Goal: Check status: Check status

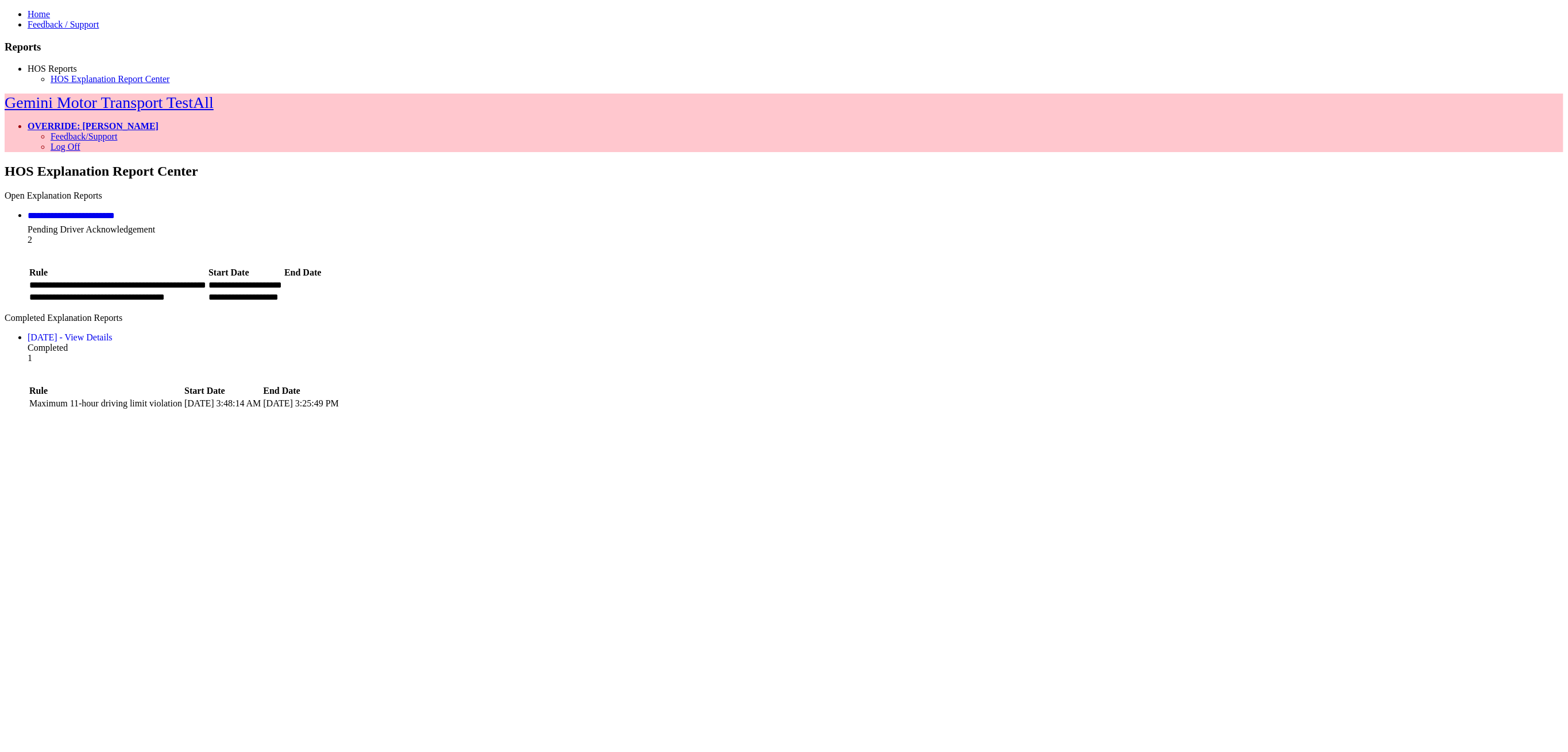
click at [471, 211] on div "**********" at bounding box center [249, 218] width 443 height 14
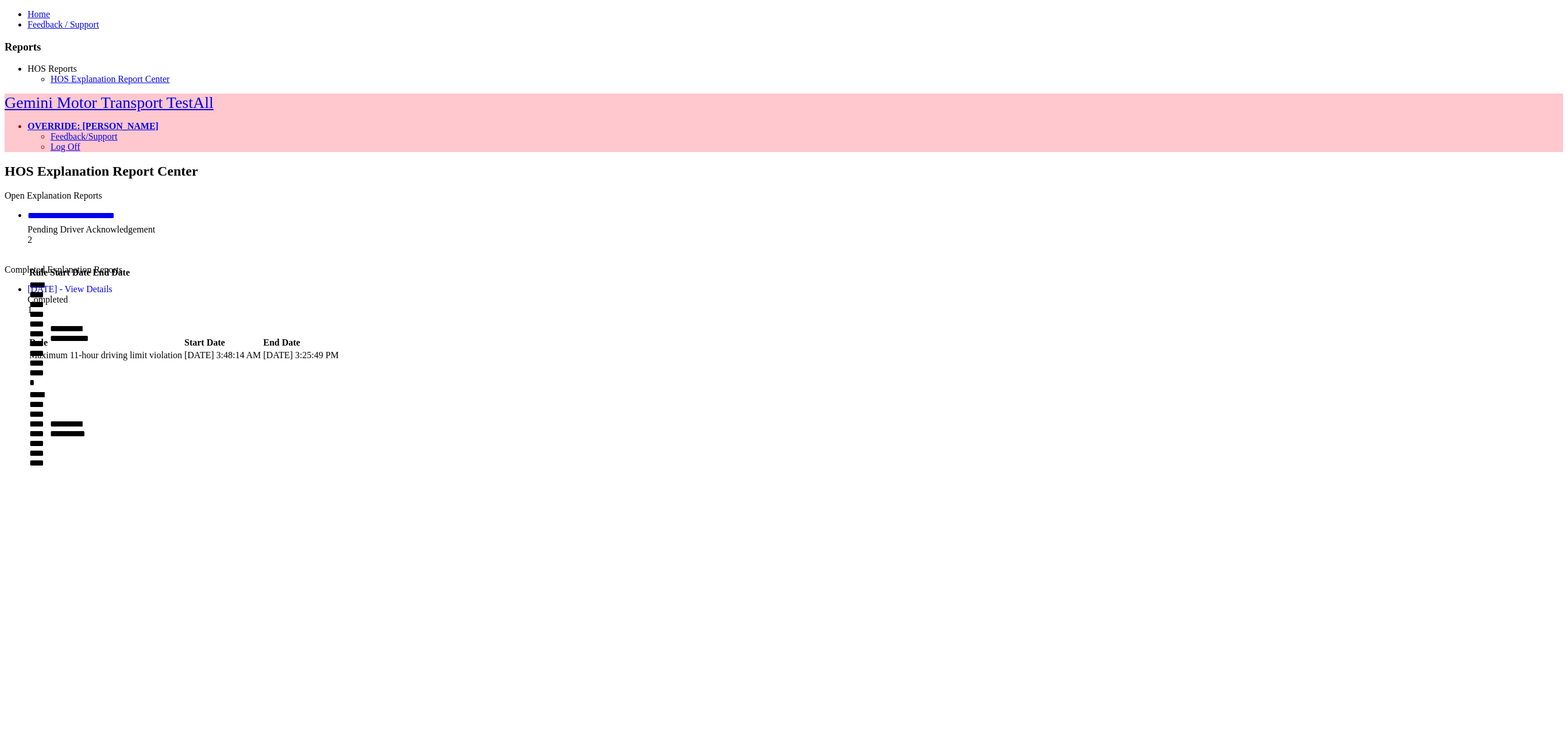
click at [723, 295] on div "Completed" at bounding box center [795, 300] width 1536 height 10
click at [722, 295] on div "Completed" at bounding box center [795, 300] width 1536 height 10
click at [685, 225] on div "Pending Driver Acknowledgement" at bounding box center [795, 230] width 1536 height 10
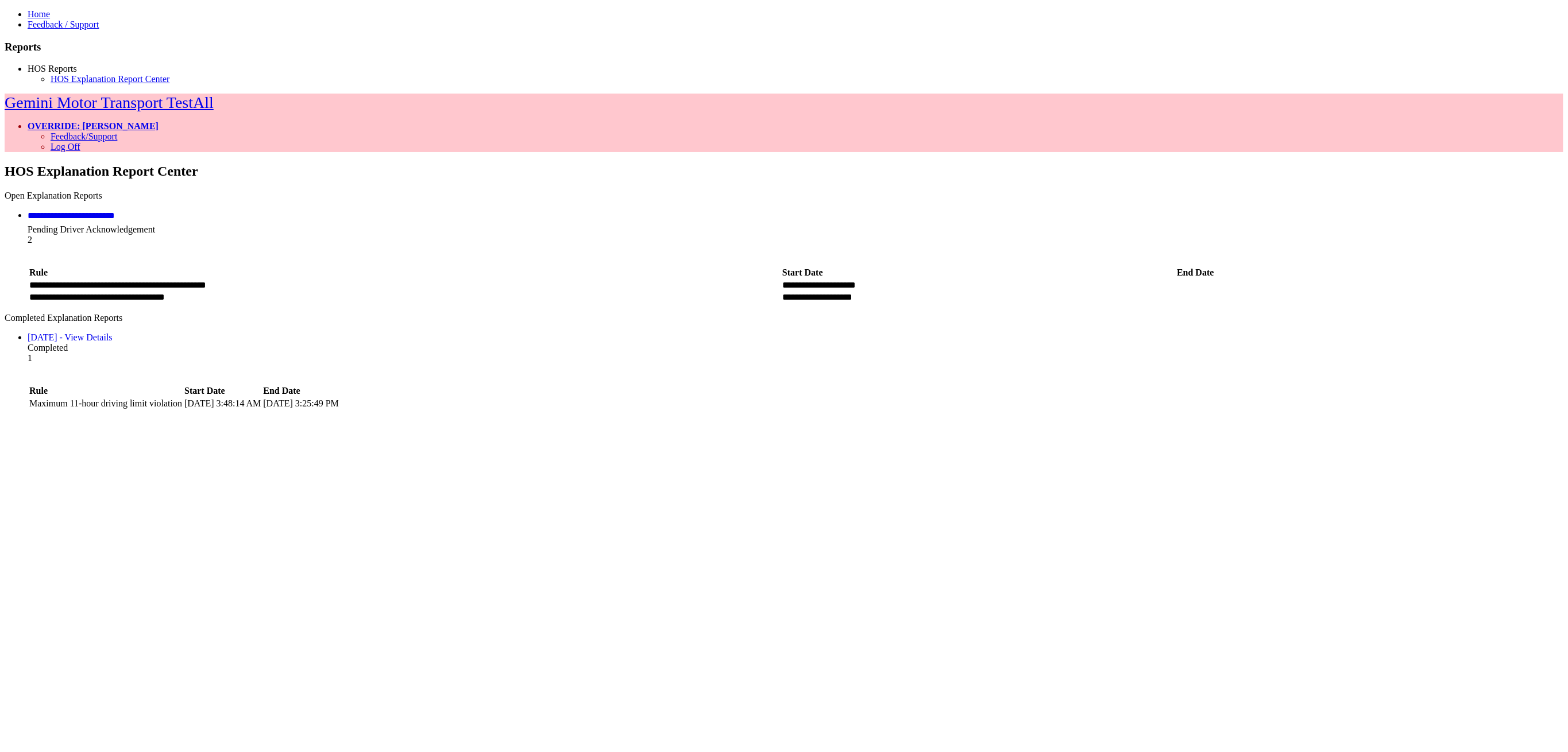
click at [455, 463] on div "**********" at bounding box center [783, 518] width 1558 height 709
click at [112, 333] on link "8/11/2025 - View Details" at bounding box center [70, 337] width 85 height 10
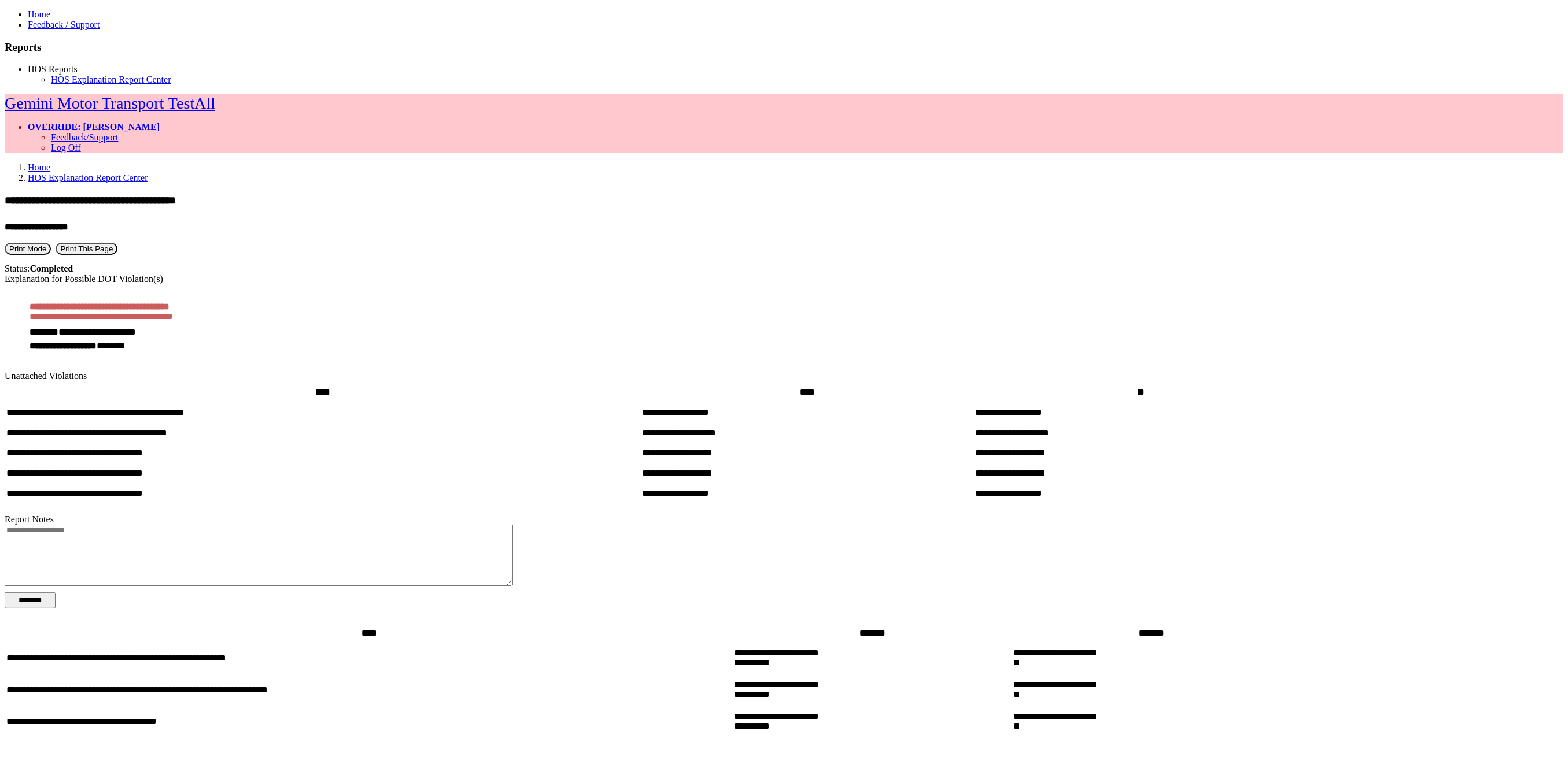
click at [50, 243] on button "Print Mode" at bounding box center [27, 249] width 46 height 12
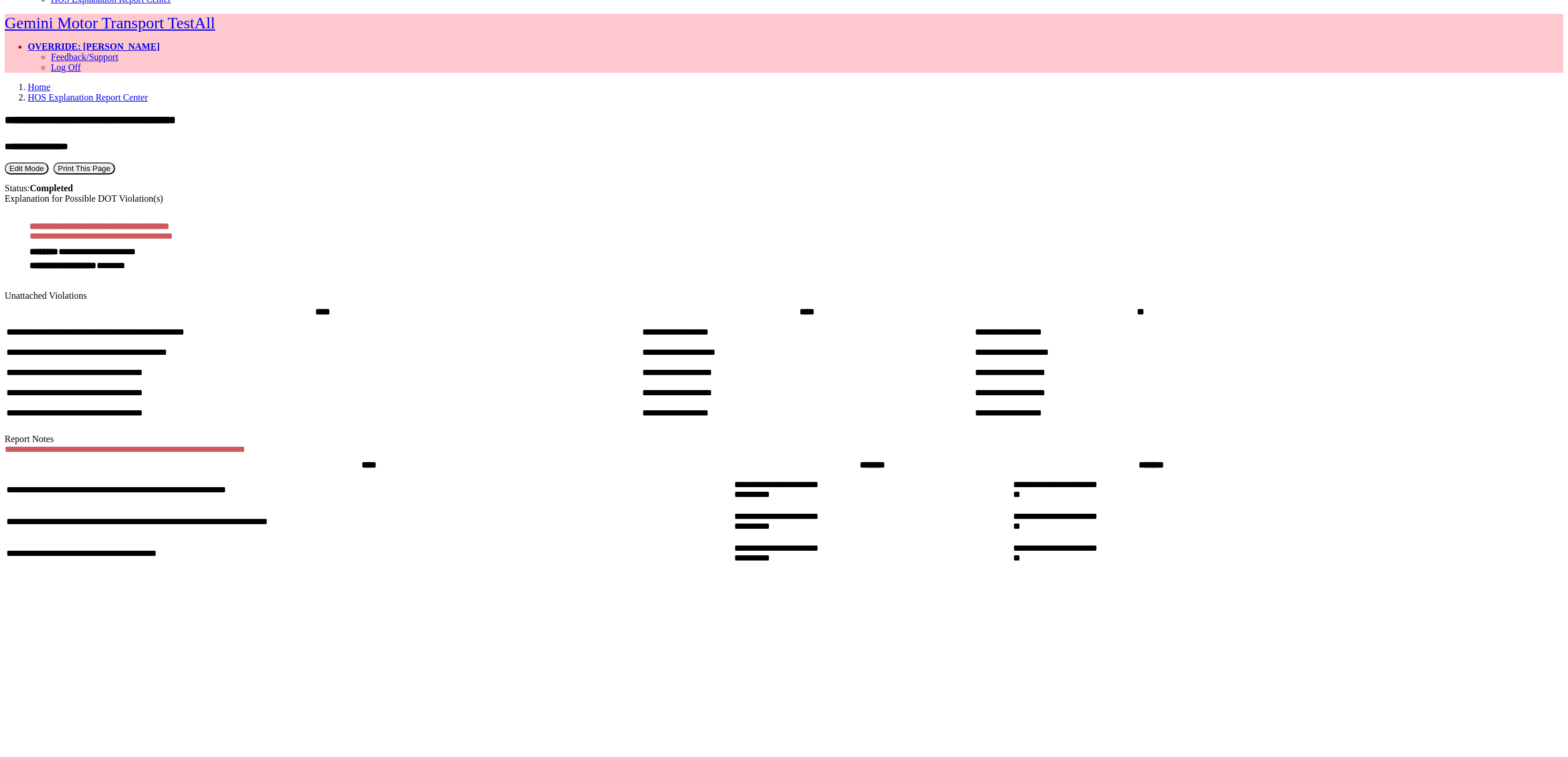
scroll to position [3, 0]
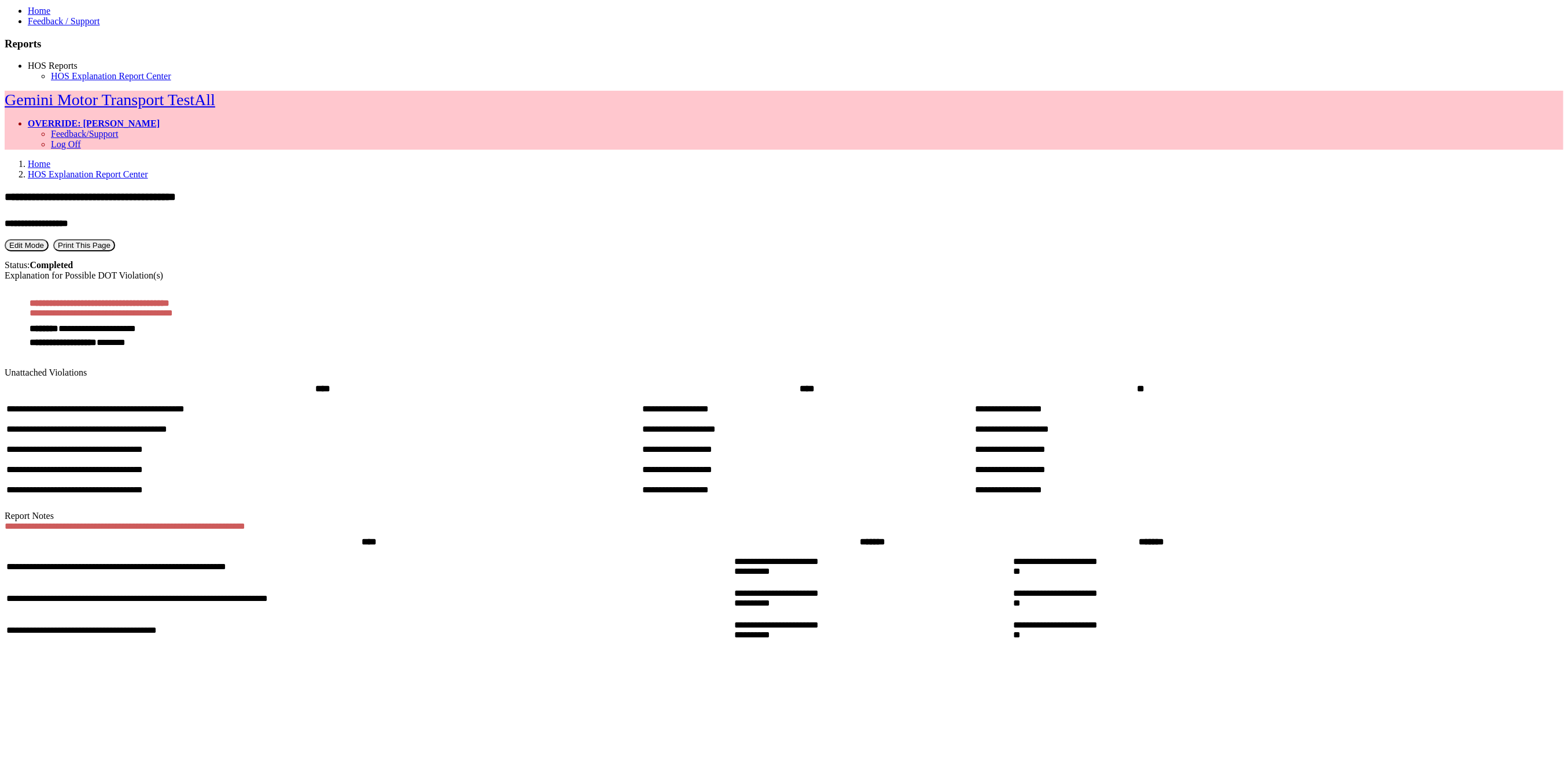
click at [49, 239] on button "Edit Mode" at bounding box center [26, 245] width 44 height 12
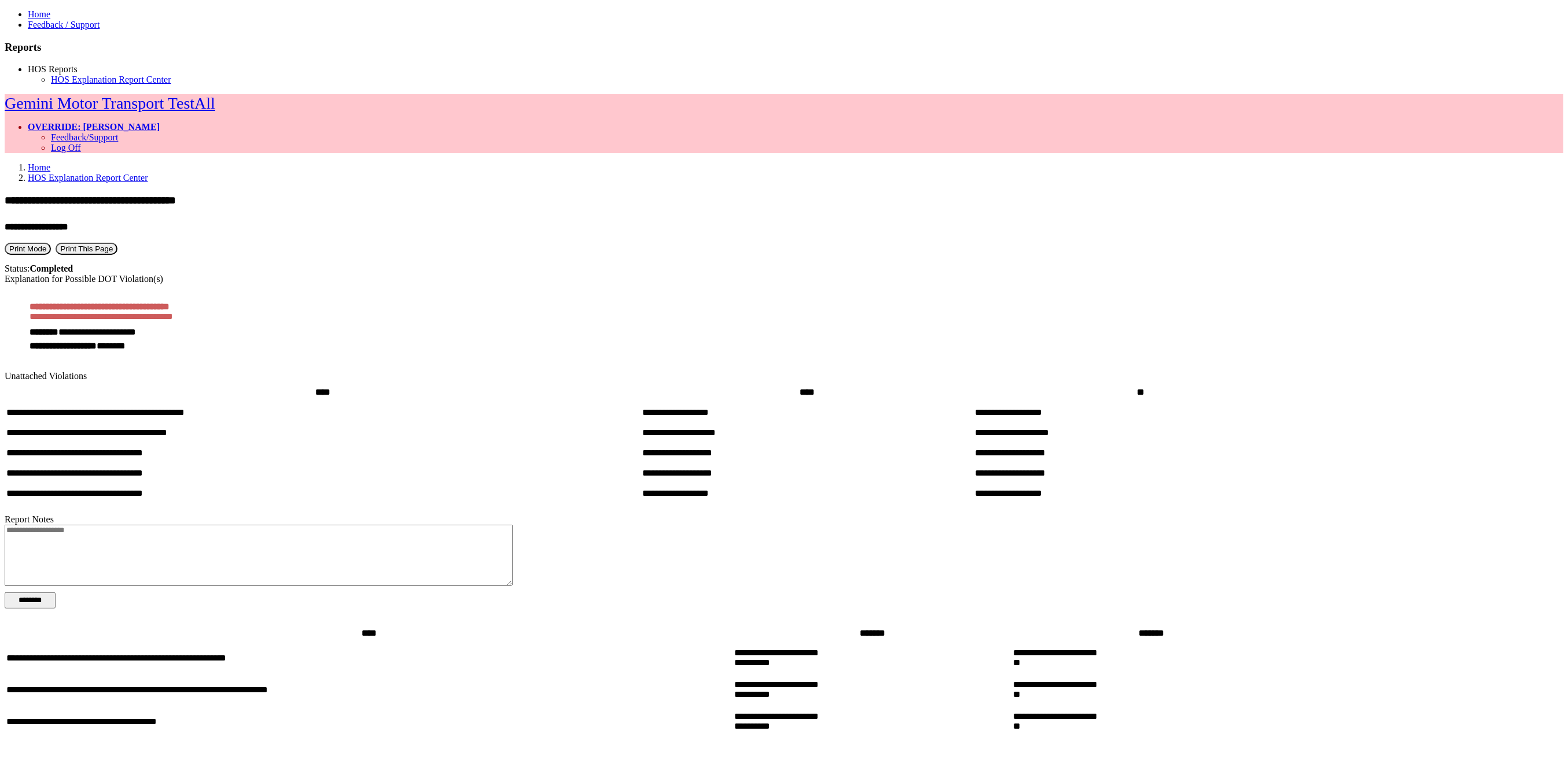
click at [50, 243] on button "Print Mode" at bounding box center [27, 249] width 46 height 12
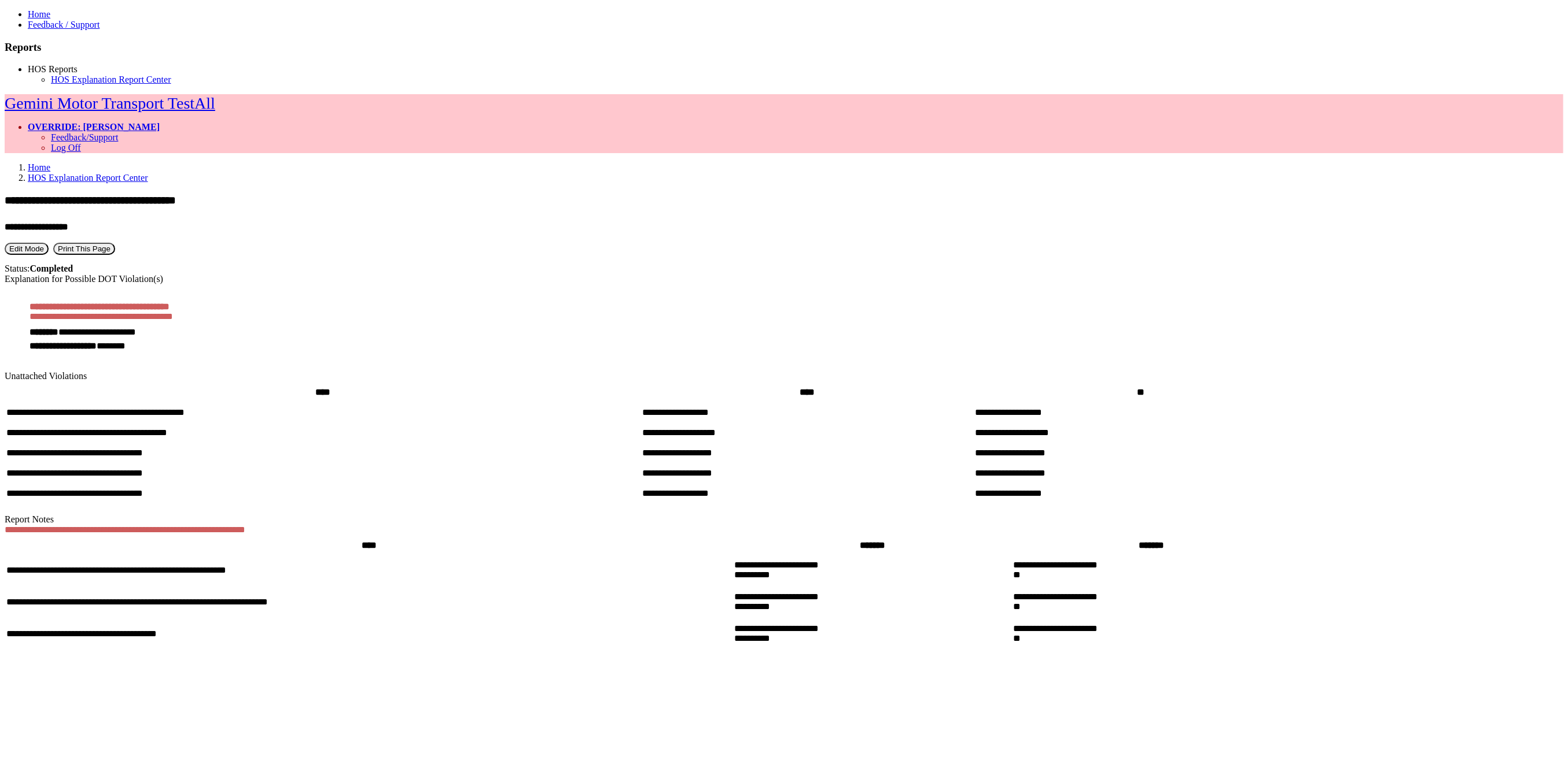
click at [49, 243] on button "Edit Mode" at bounding box center [26, 249] width 44 height 12
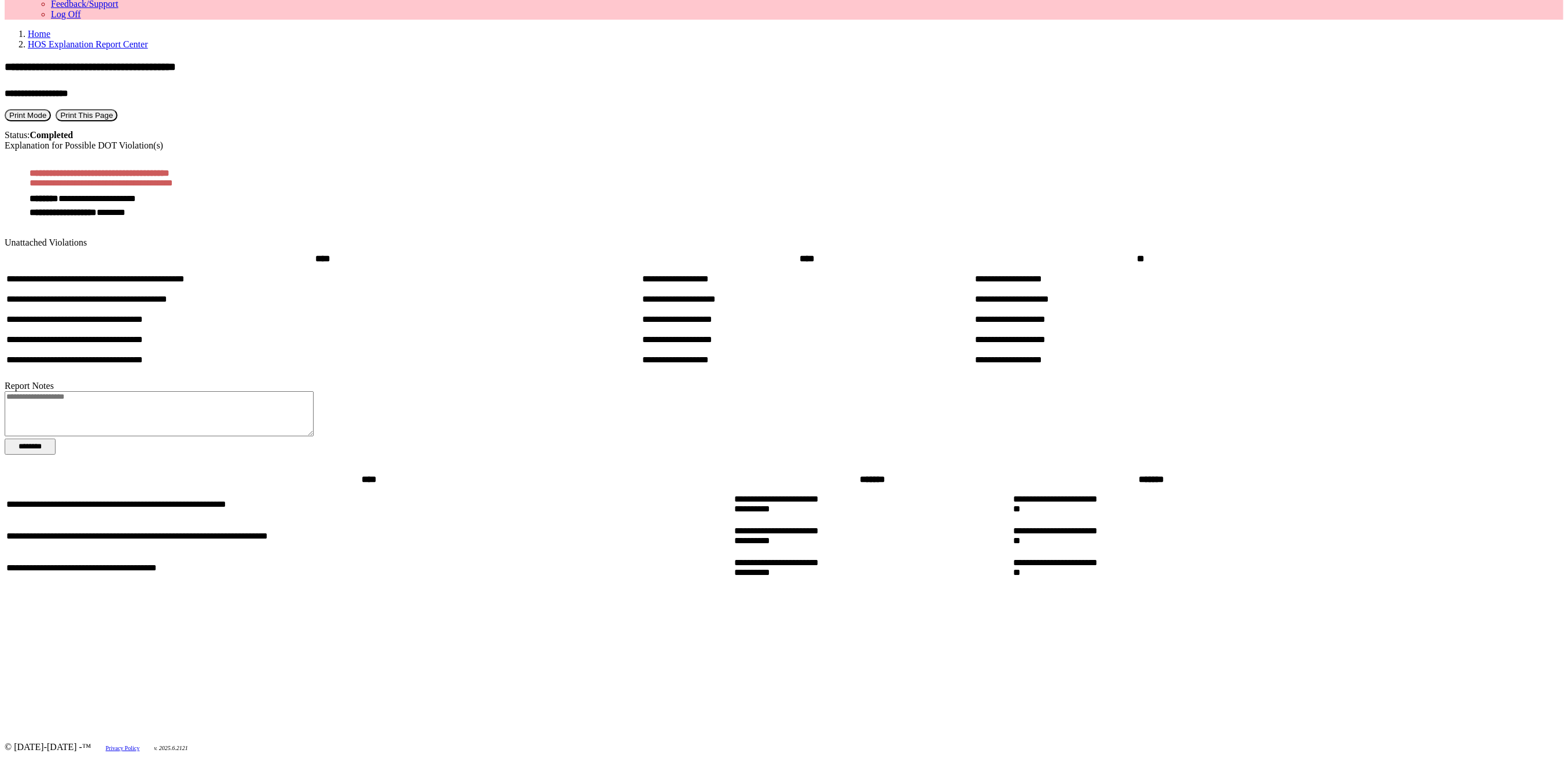
scroll to position [168, 0]
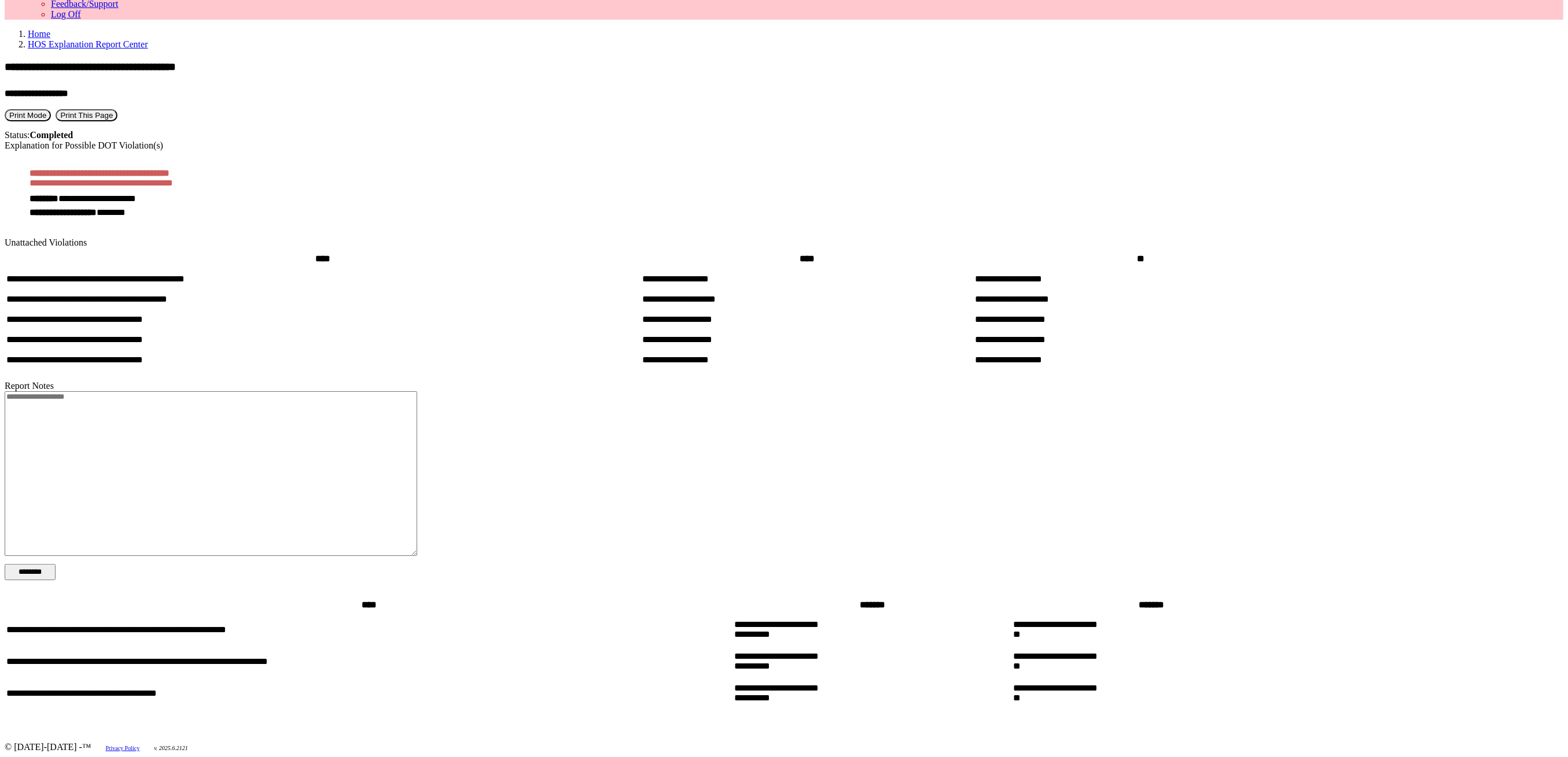
drag, startPoint x: 679, startPoint y: 506, endPoint x: 594, endPoint y: 593, distance: 121.6
click at [417, 556] on textarea at bounding box center [211, 473] width 413 height 164
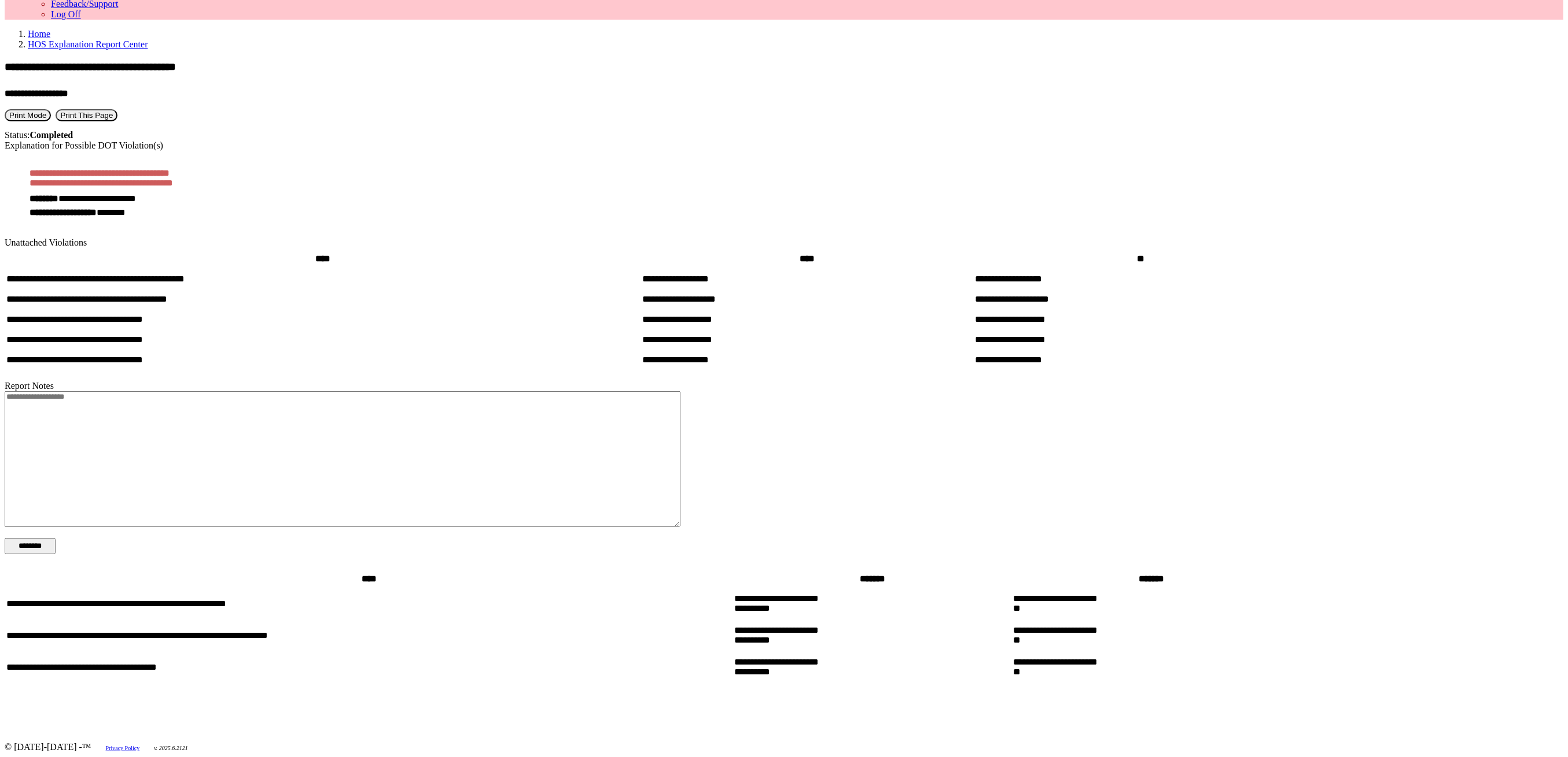
scroll to position [218, 0]
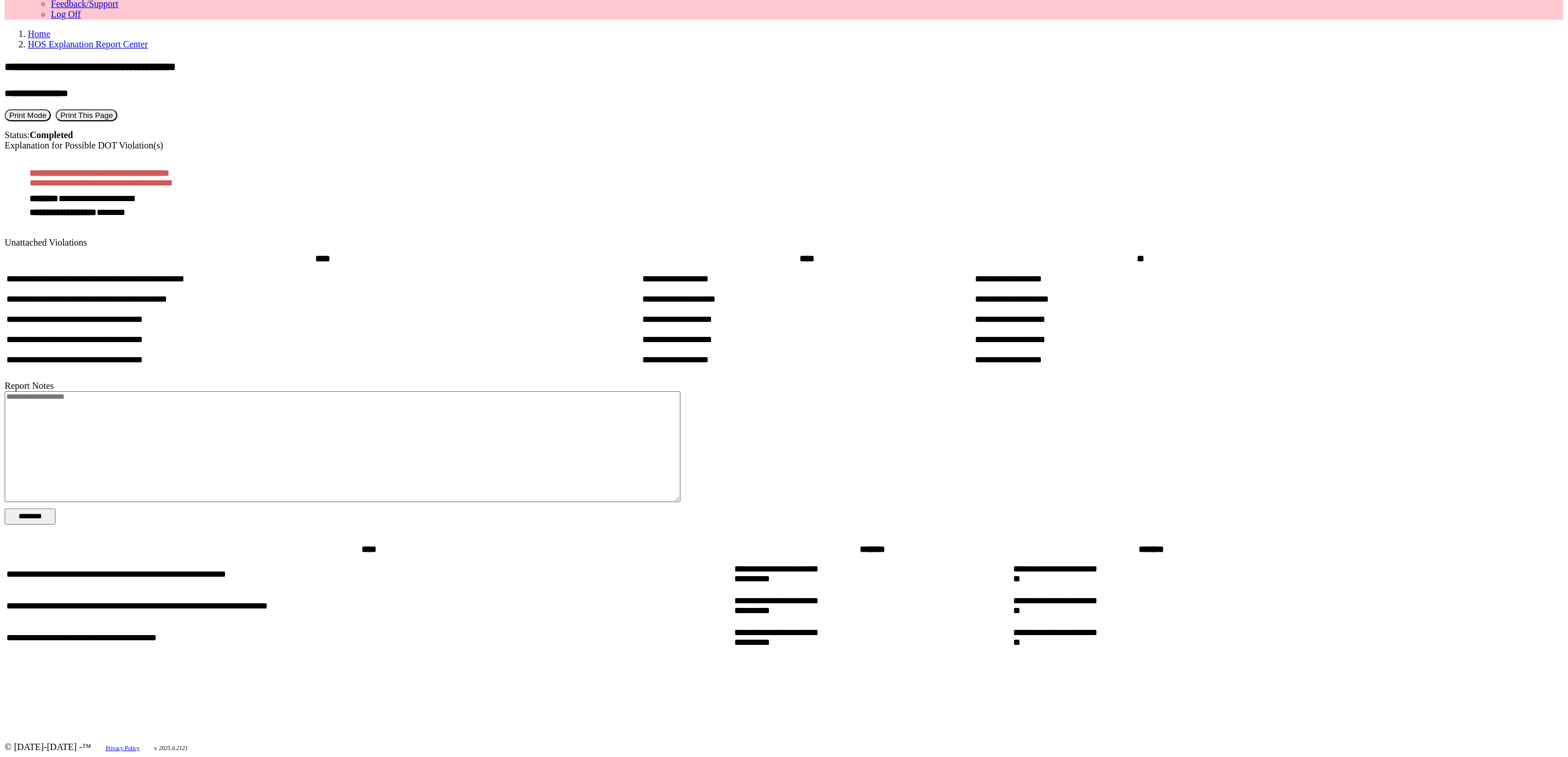
drag, startPoint x: 596, startPoint y: 507, endPoint x: 1118, endPoint y: 470, distance: 523.3
click at [1118, 470] on div at bounding box center [676, 445] width 1344 height 108
click at [313, 416] on textarea at bounding box center [342, 447] width 676 height 111
type textarea "*"
click at [986, 422] on div at bounding box center [676, 445] width 1344 height 108
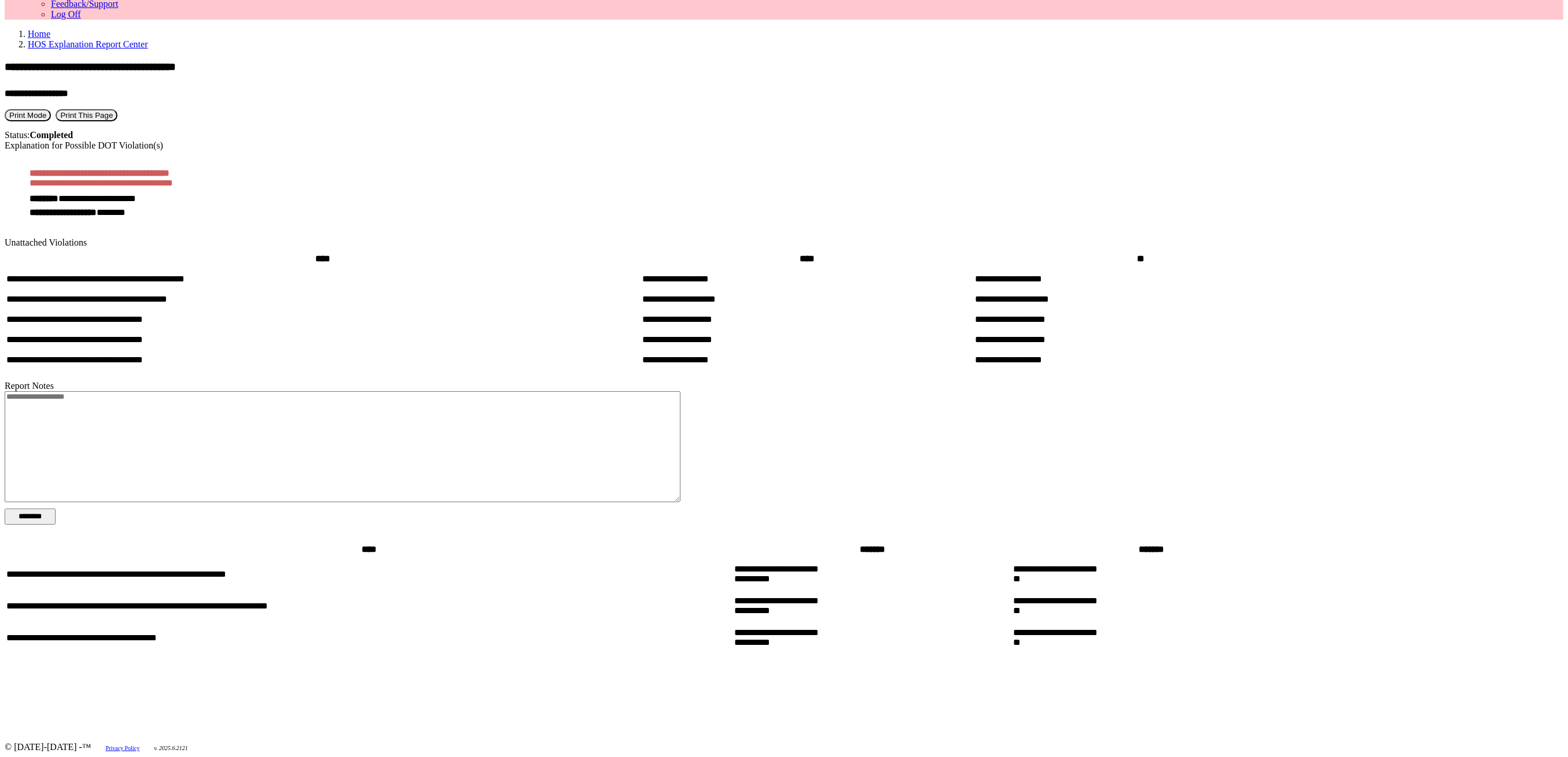
scroll to position [0, 0]
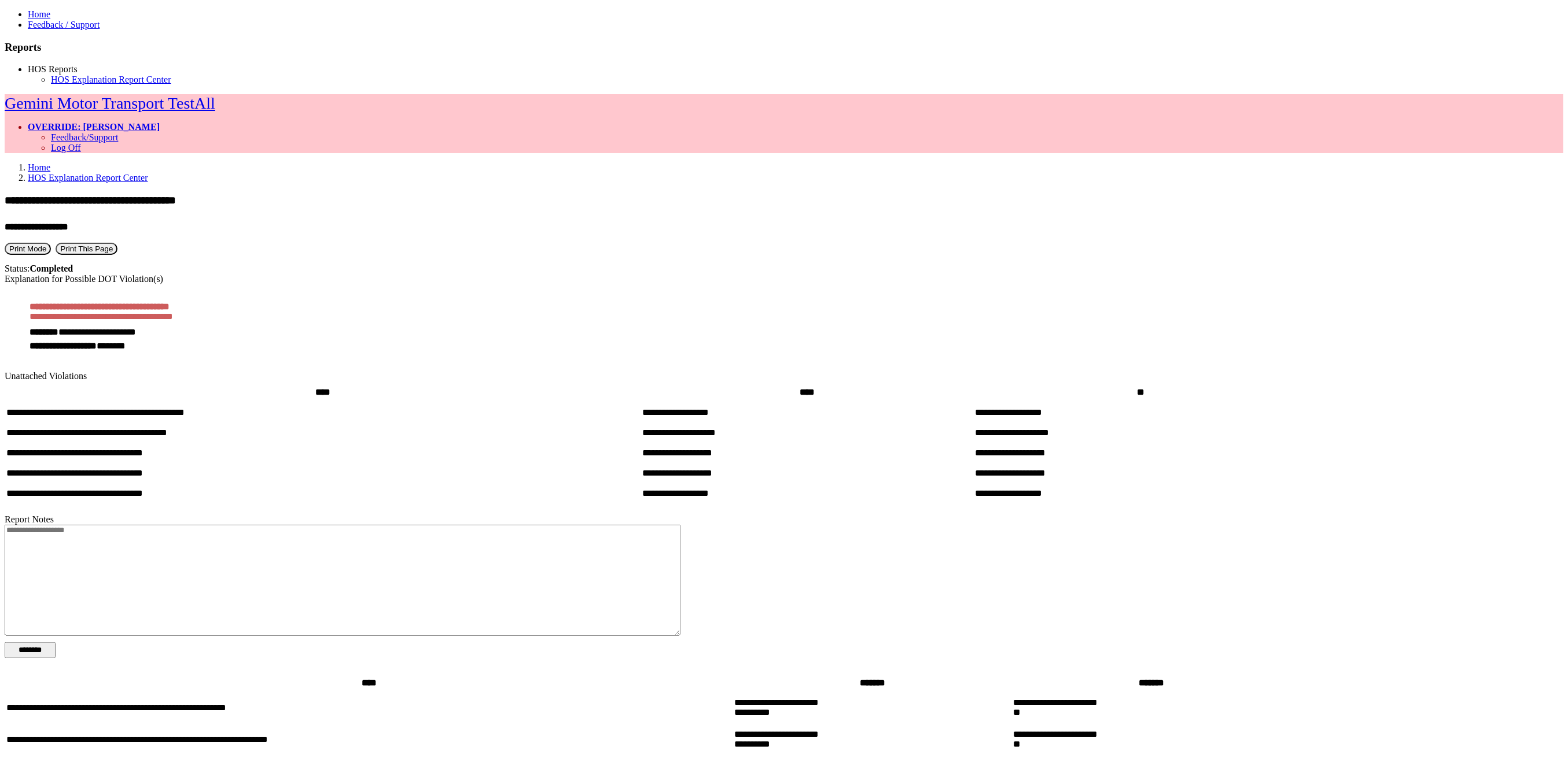
click at [148, 173] on link "HOS Explanation Report Center" at bounding box center [88, 178] width 120 height 10
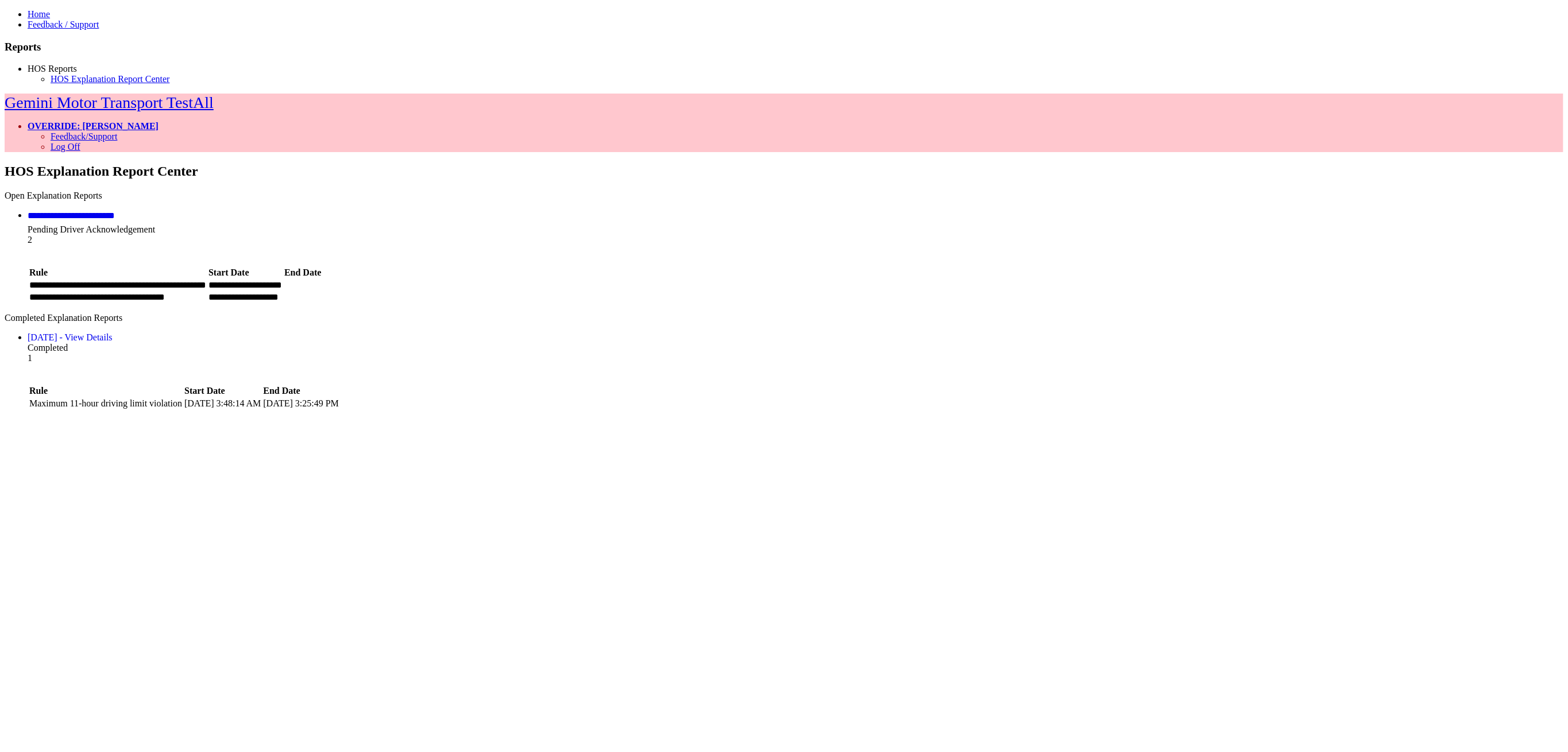
click at [449, 191] on div "**********" at bounding box center [783, 247] width 1558 height 113
click at [422, 210] on li "**********" at bounding box center [795, 257] width 1536 height 93
click at [115, 212] on link "**********" at bounding box center [71, 216] width 87 height 9
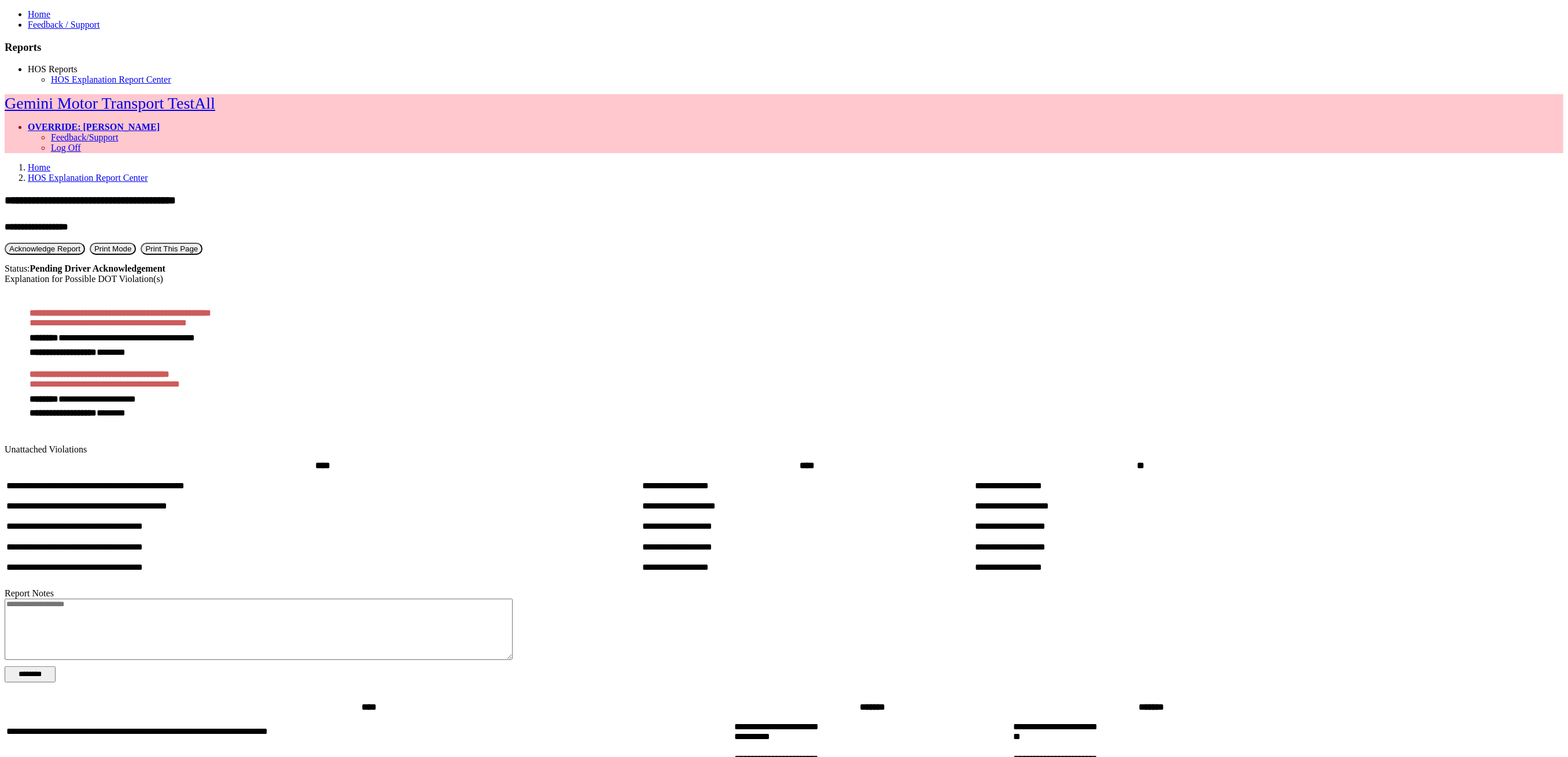
click at [148, 173] on link "HOS Explanation Report Center" at bounding box center [88, 178] width 120 height 10
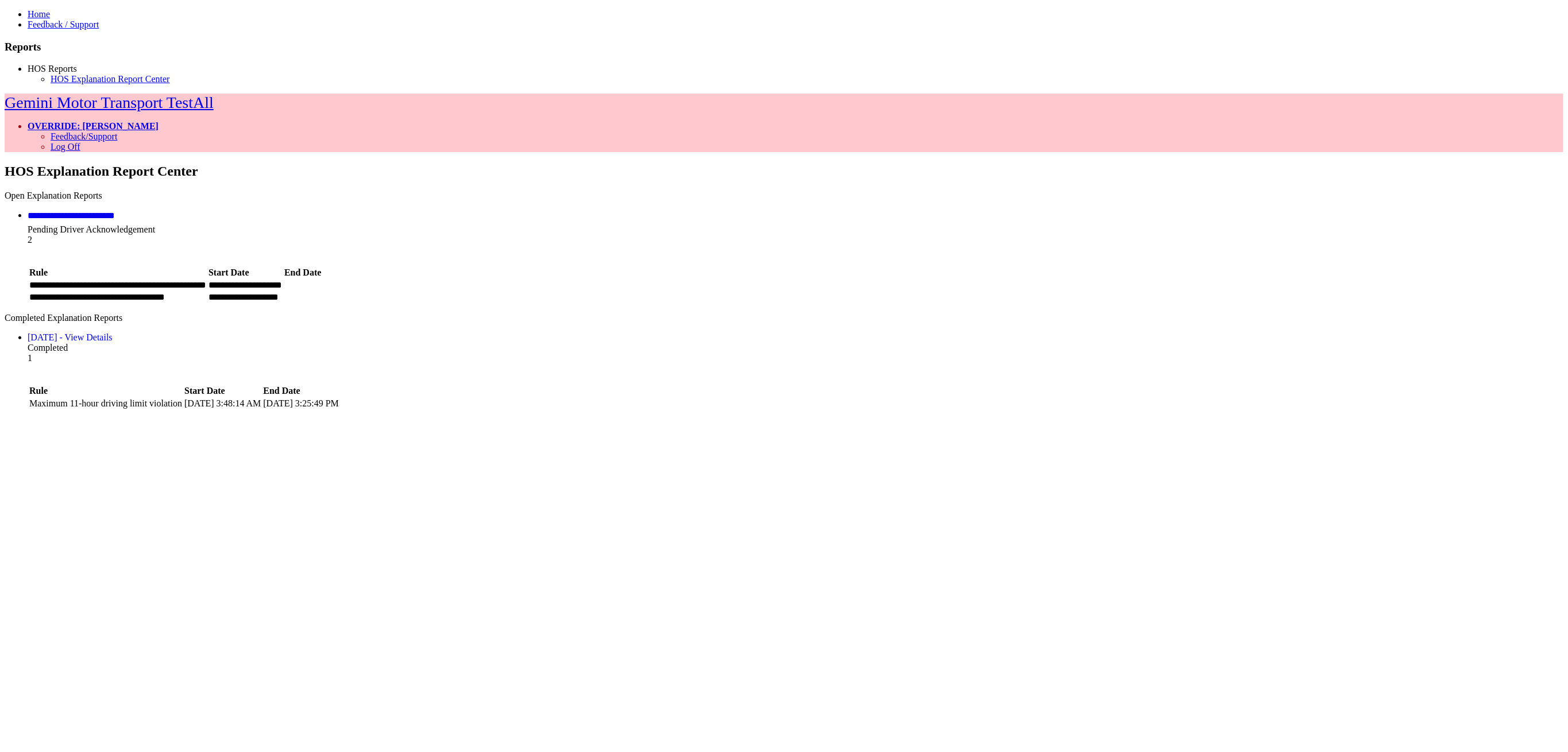
click at [74, 84] on link "HOS Explanation Report Center" at bounding box center [110, 79] width 119 height 10
click at [158, 121] on link "OVERRIDE: [PERSON_NAME]" at bounding box center [93, 125] width 131 height 10
click at [80, 142] on link "Log Off" at bounding box center [65, 146] width 30 height 10
